Goal: Information Seeking & Learning: Find specific page/section

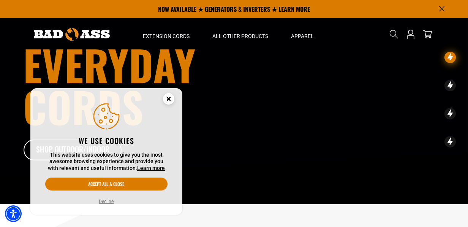
click at [452, 5] on section "NOW AVAILABLE ★ GENERATORS & INVERTERS ★ LEARN MORE" at bounding box center [234, 9] width 468 height 18
click at [447, 6] on div "NOW AVAILABLE ★ GENERATORS & INVERTERS ★ LEARN MORE" at bounding box center [233, 9] width 433 height 18
click at [445, 7] on p "NOW AVAILABLE ★ GENERATORS & INVERTERS ★ LEARN MORE" at bounding box center [234, 9] width 422 height 18
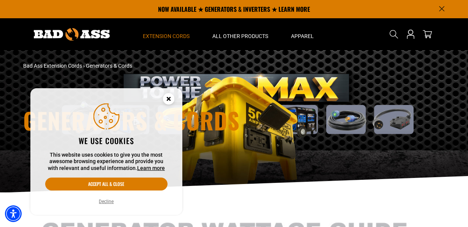
click at [393, 36] on use "Search" at bounding box center [394, 34] width 8 height 8
click at [393, 40] on div "Search" at bounding box center [394, 41] width 12 height 2
click at [396, 40] on div "Search" at bounding box center [394, 41] width 12 height 2
click at [170, 98] on g "Close this option" at bounding box center [168, 98] width 11 height 11
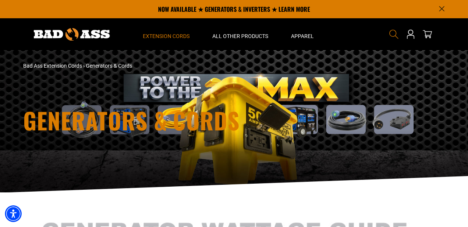
click at [395, 33] on icon "Search" at bounding box center [394, 34] width 10 height 10
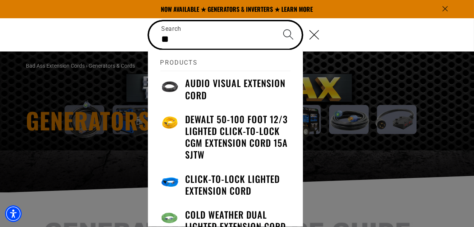
type input "*"
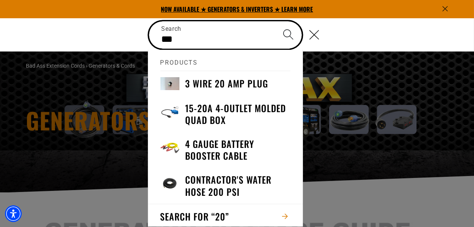
type input "**"
click at [275, 21] on button "Search" at bounding box center [288, 34] width 27 height 27
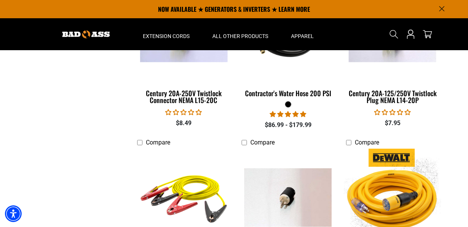
scroll to position [476, 0]
